Goal: Task Accomplishment & Management: Use online tool/utility

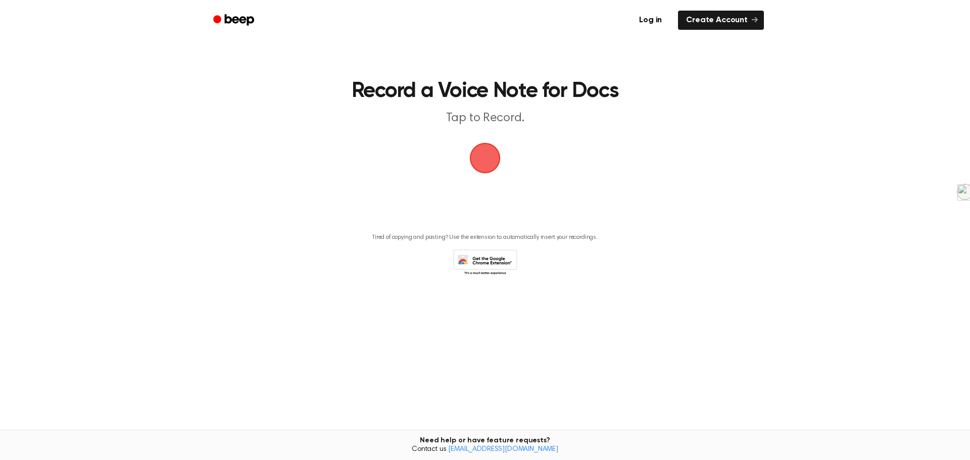
click at [743, 156] on main "Record a Voice Note for Docs Tap to Record. Tired of copying and pasting? Use t…" at bounding box center [485, 206] width 970 height 412
click at [952, 199] on link at bounding box center [954, 196] width 23 height 24
click at [970, 184] on div "0:11" at bounding box center [970, 184] width 0 height 0
click at [925, 200] on circle at bounding box center [927, 199] width 19 height 19
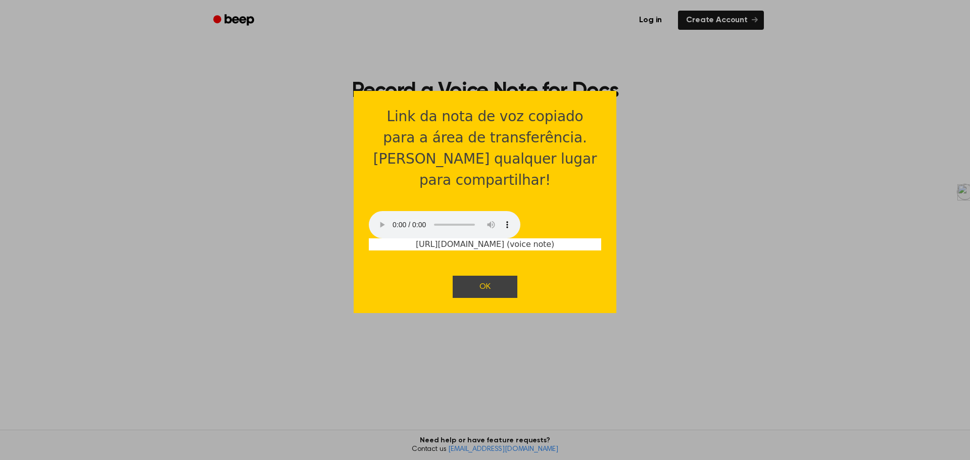
click at [495, 276] on link "OK" at bounding box center [485, 287] width 65 height 22
